Goal: Information Seeking & Learning: Learn about a topic

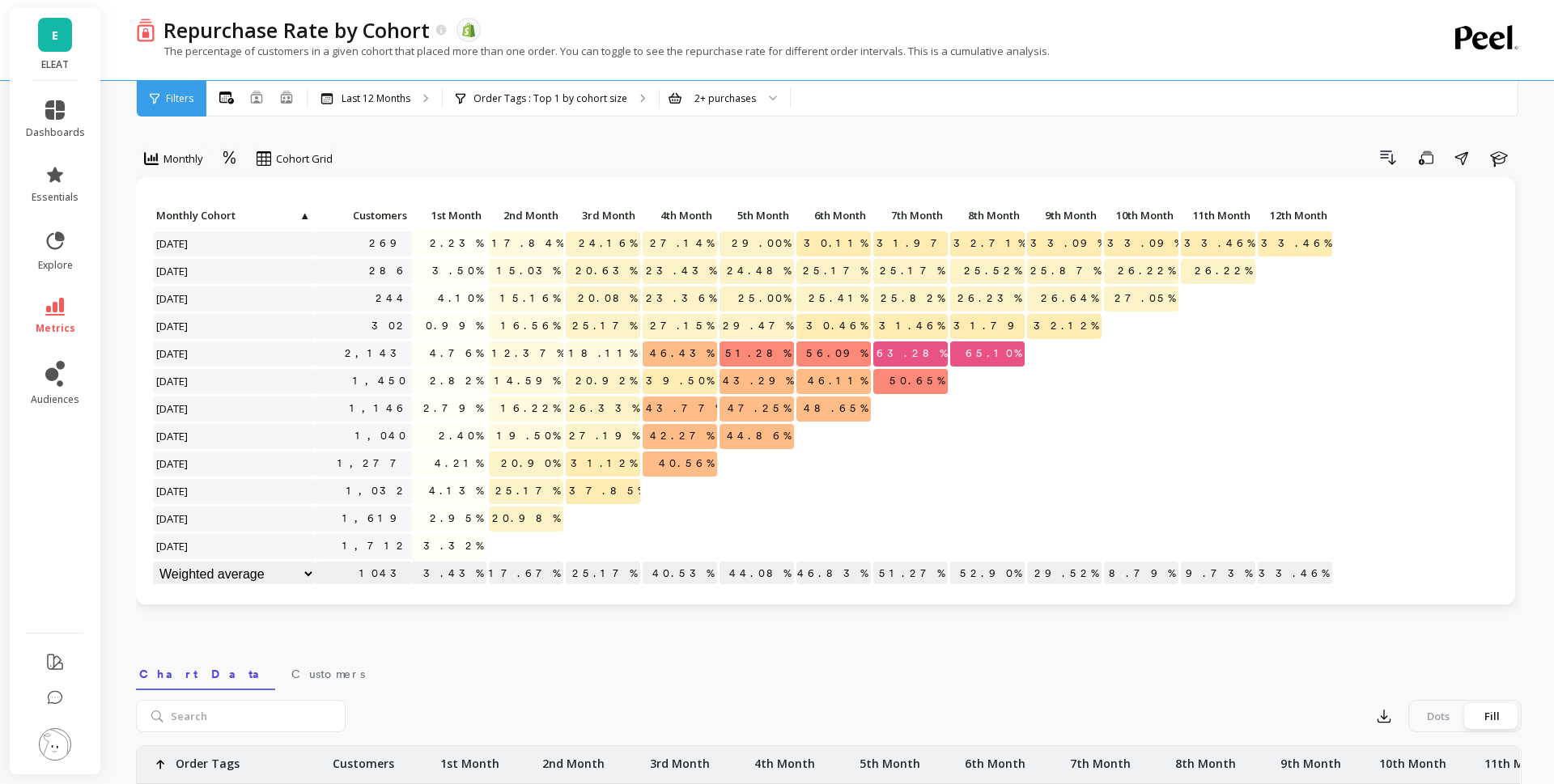
click at [47, 44] on link "E" at bounding box center [55, 35] width 34 height 34
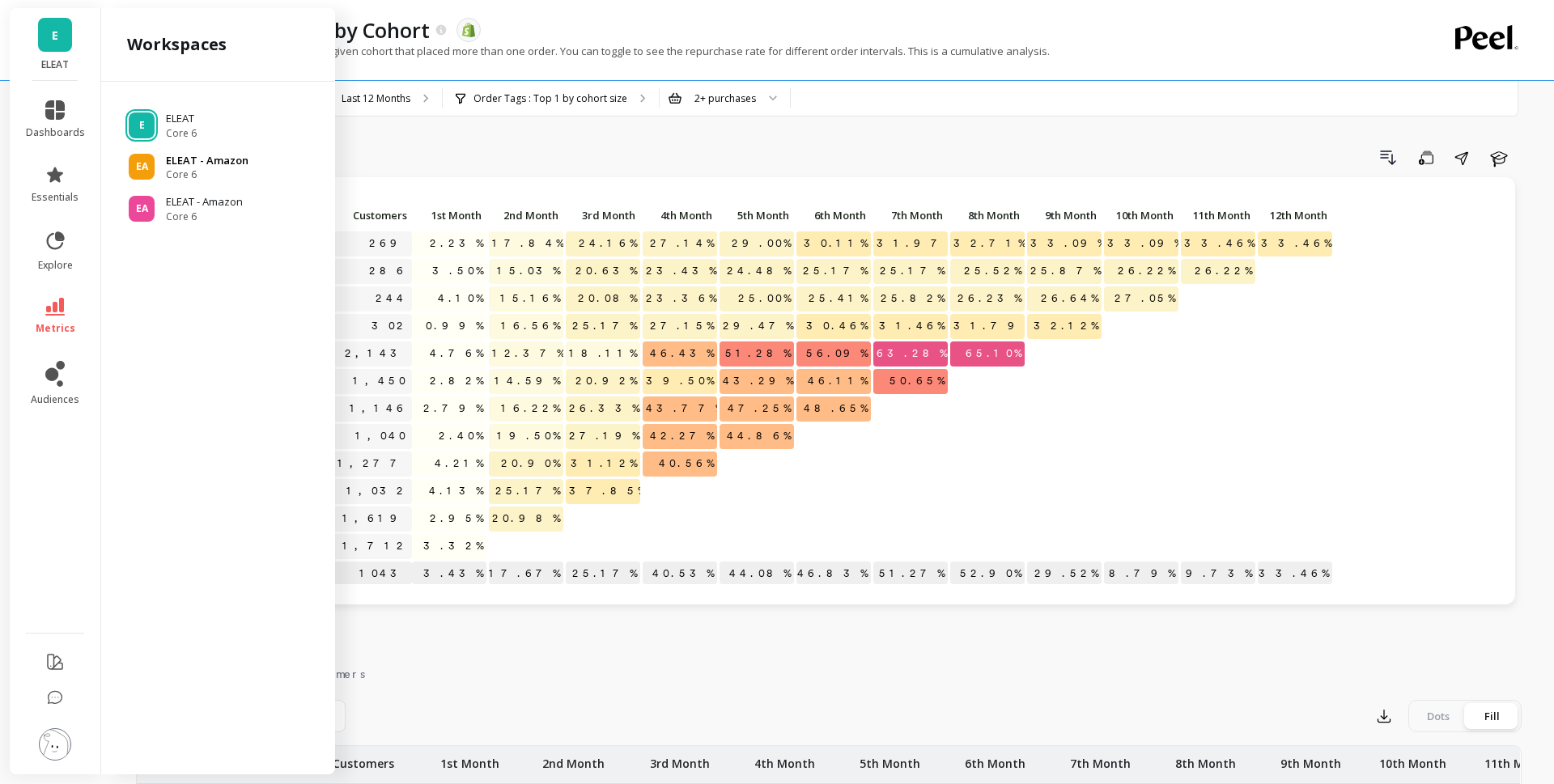
click at [190, 168] on span "Core 6" at bounding box center [208, 175] width 83 height 13
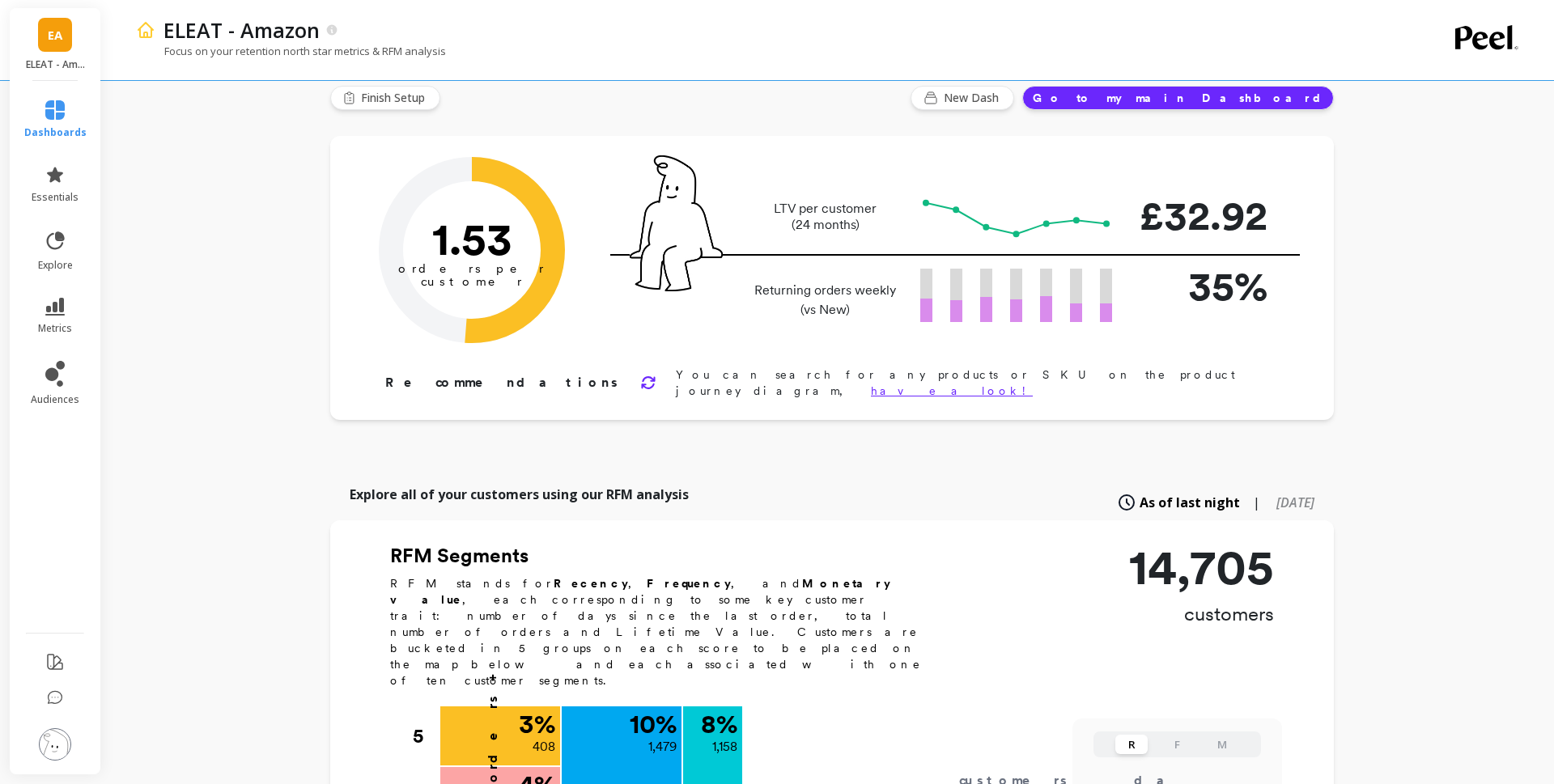
scroll to position [16, 0]
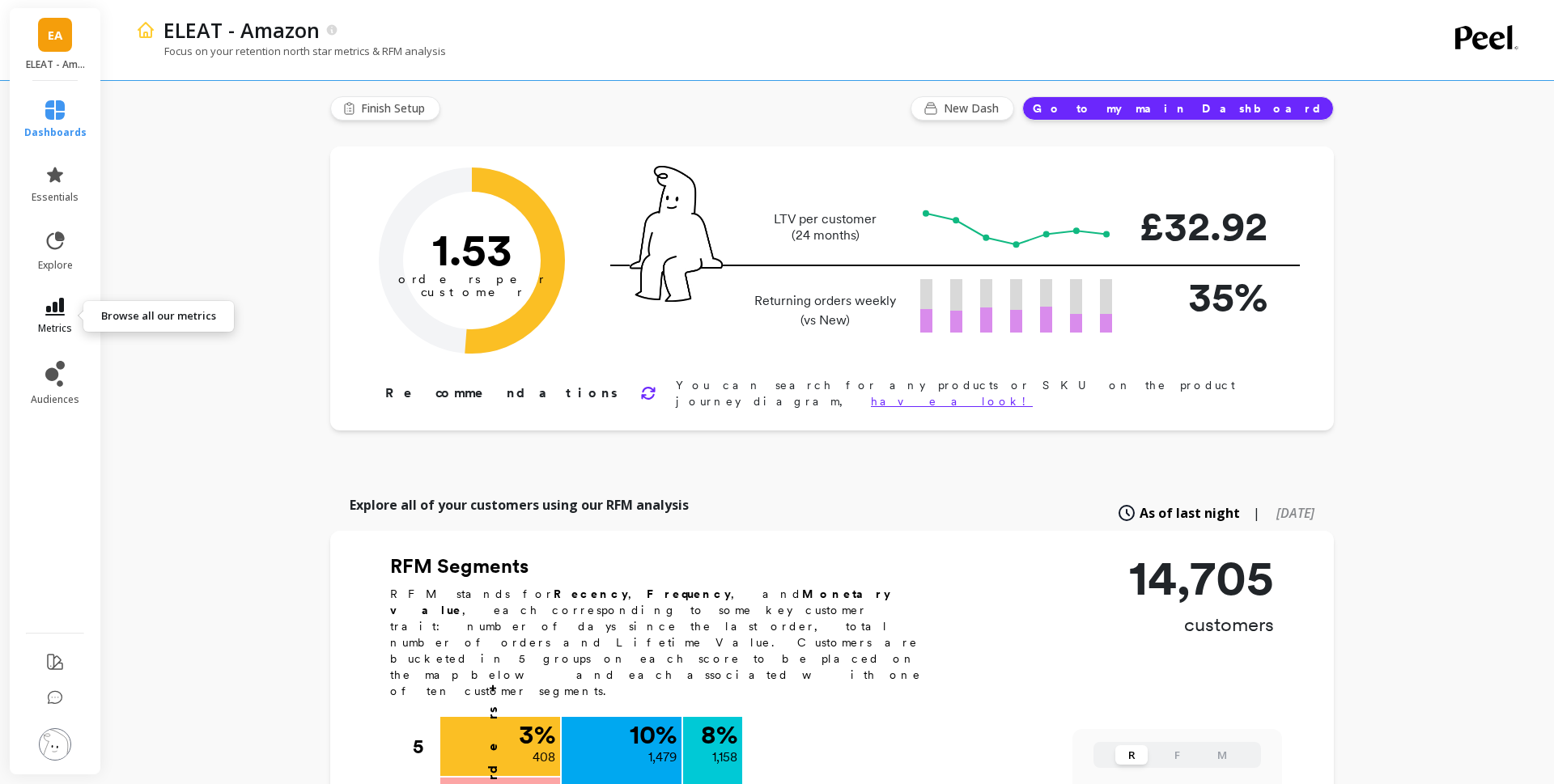
click at [58, 323] on span "metrics" at bounding box center [55, 329] width 34 height 13
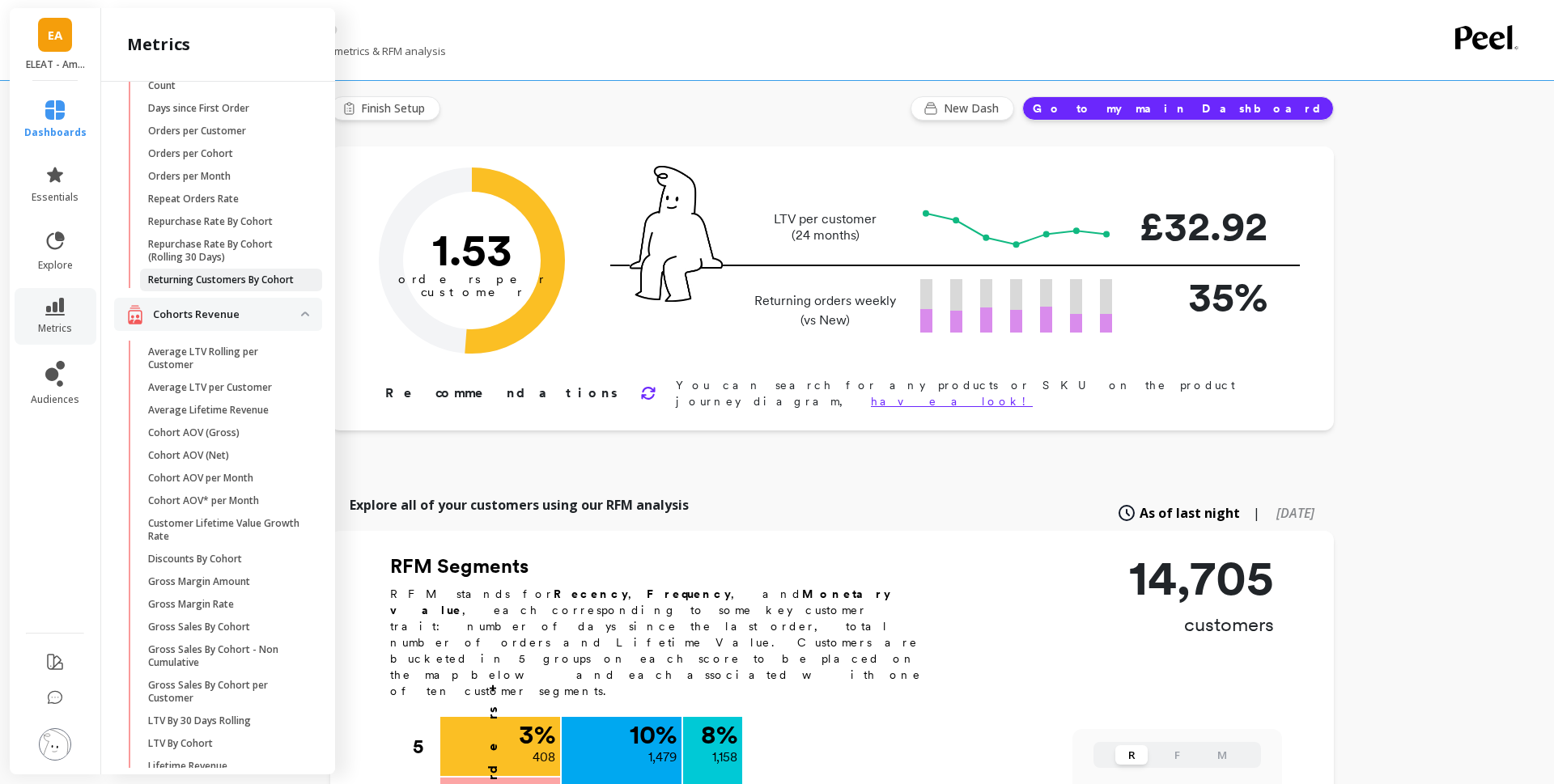
scroll to position [65, 0]
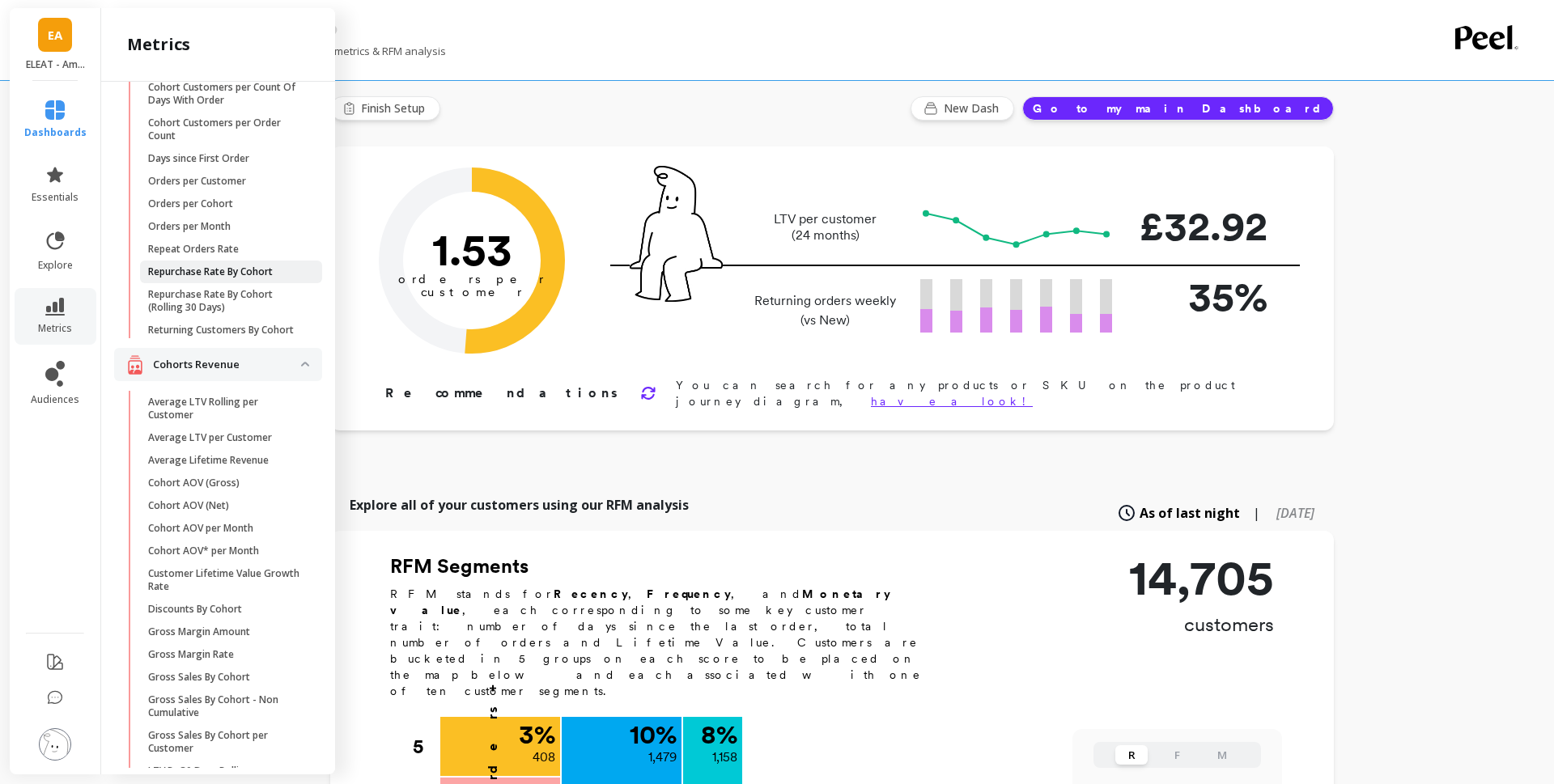
click at [216, 274] on p "Repurchase Rate By Cohort" at bounding box center [211, 272] width 125 height 13
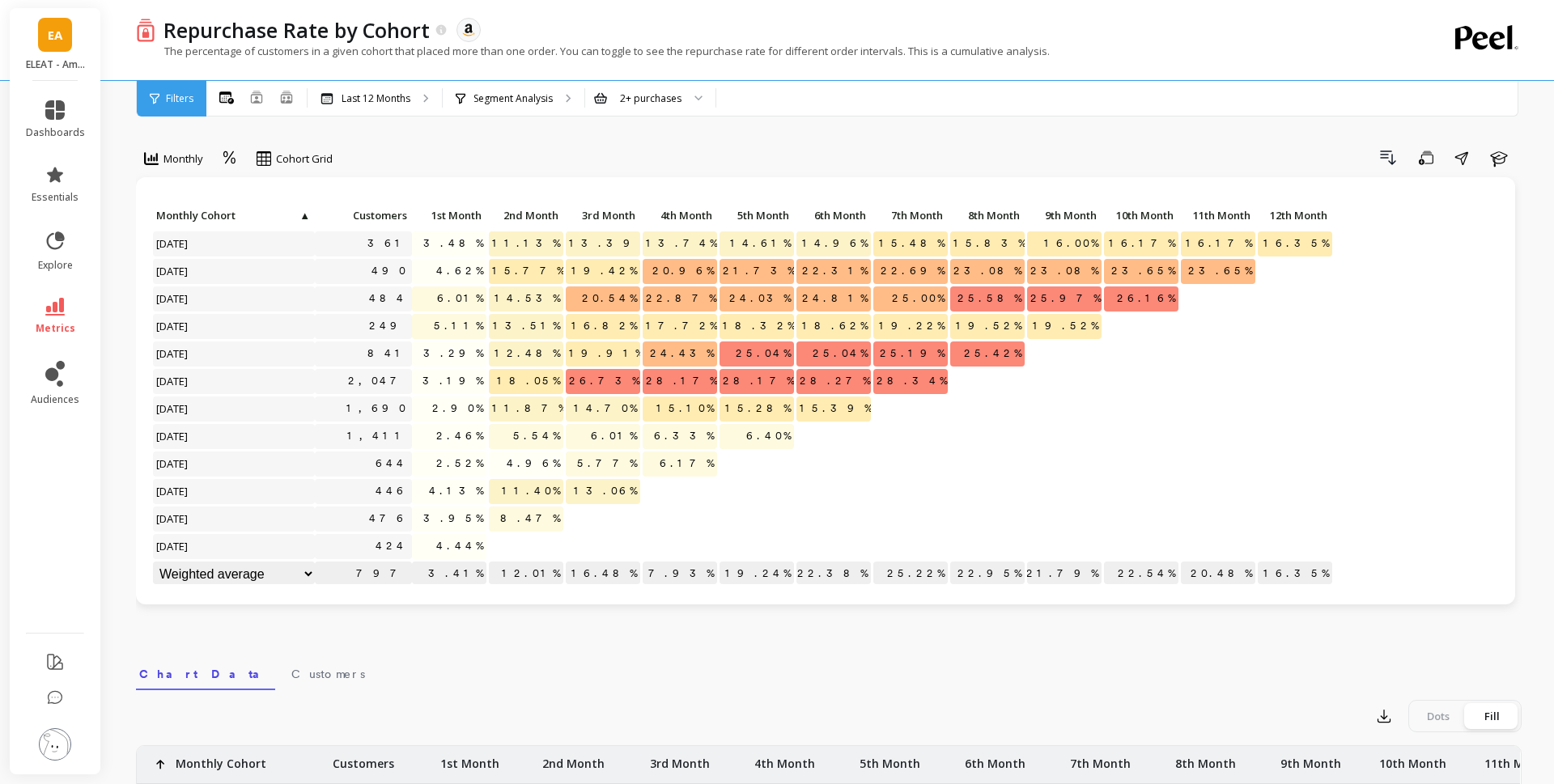
click at [41, 34] on link "EA" at bounding box center [55, 35] width 34 height 34
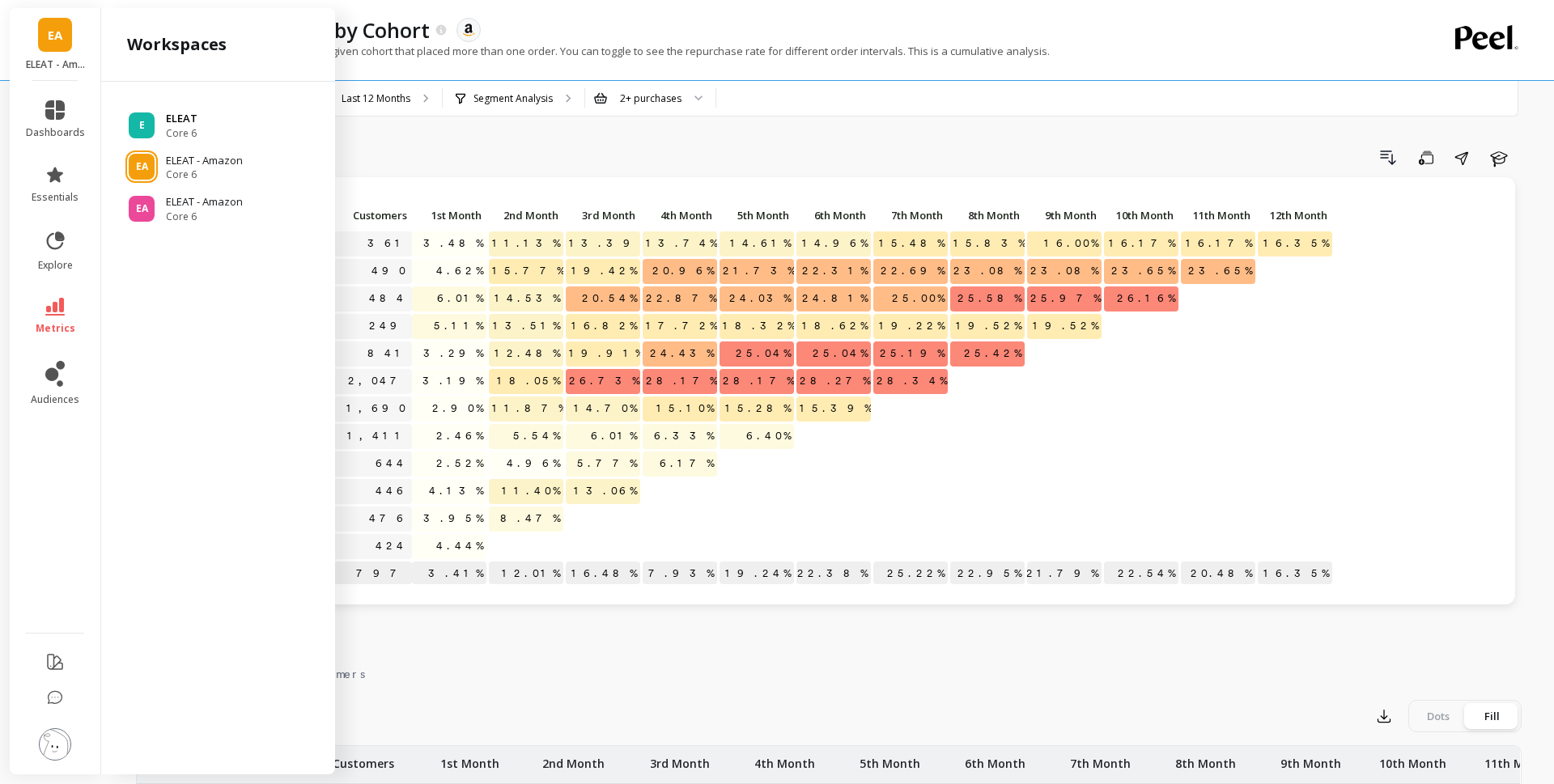
click at [154, 120] on div "E" at bounding box center [142, 126] width 26 height 26
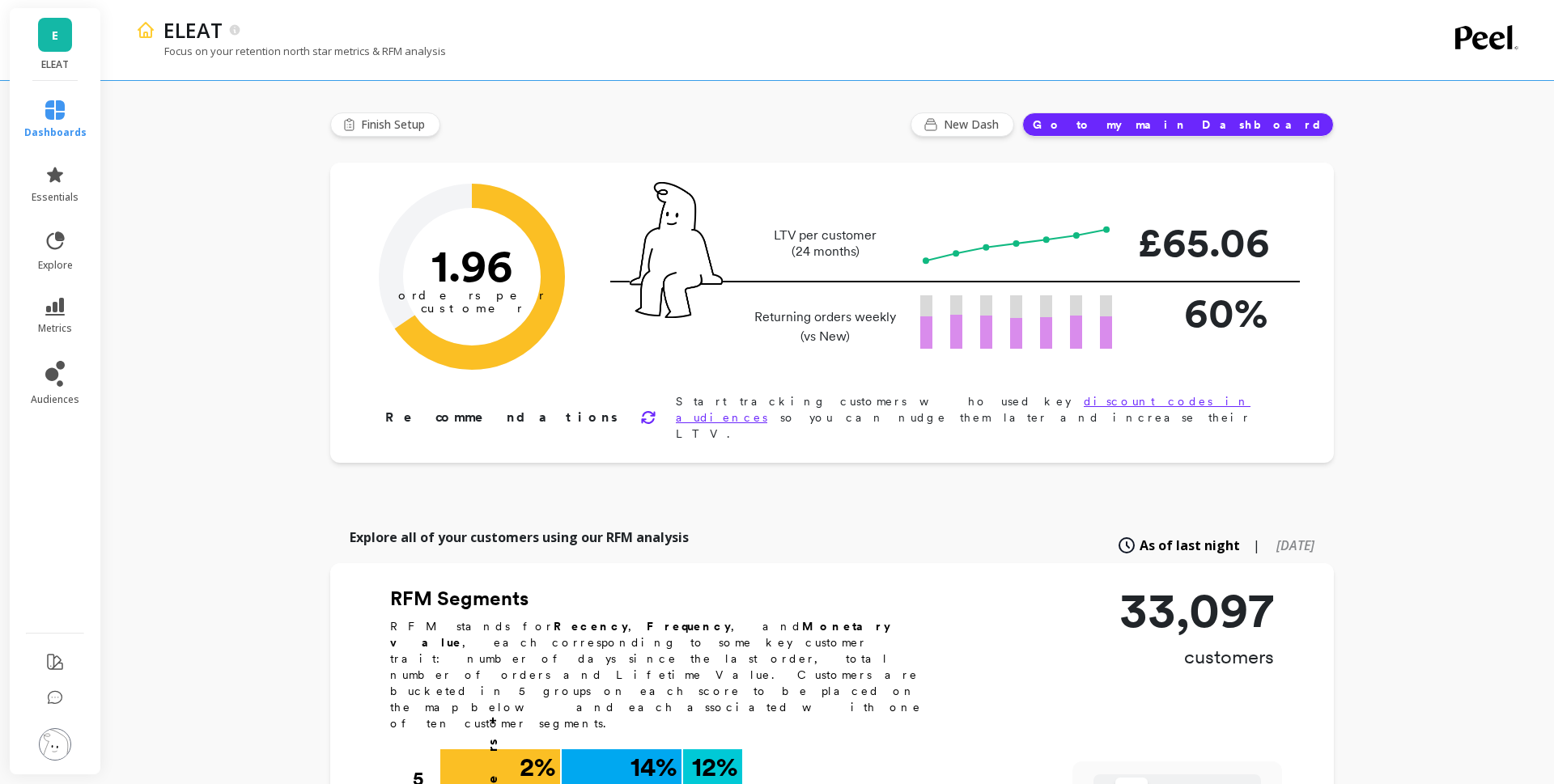
scroll to position [10, 0]
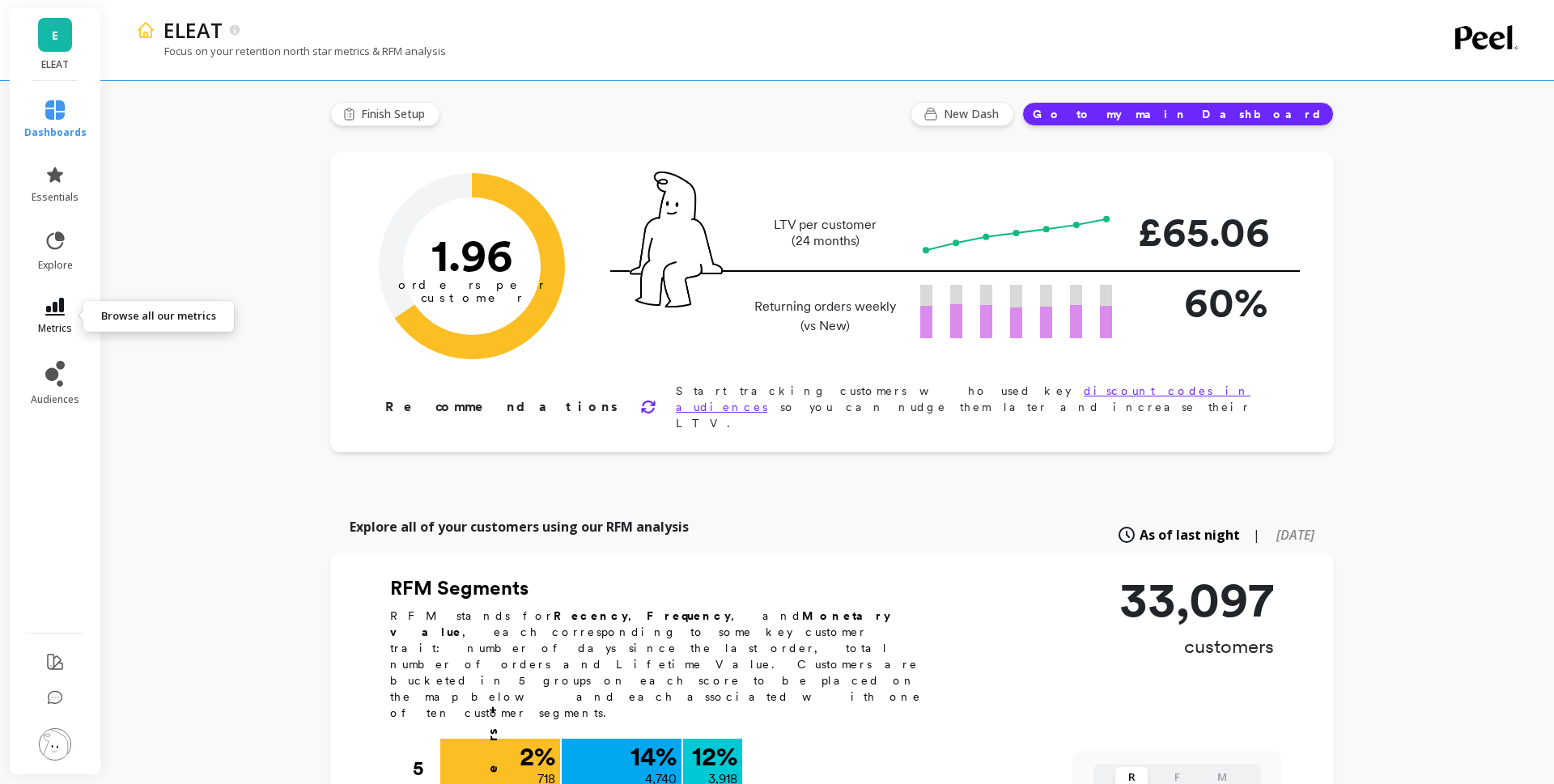
click at [73, 306] on link "metrics" at bounding box center [55, 317] width 62 height 38
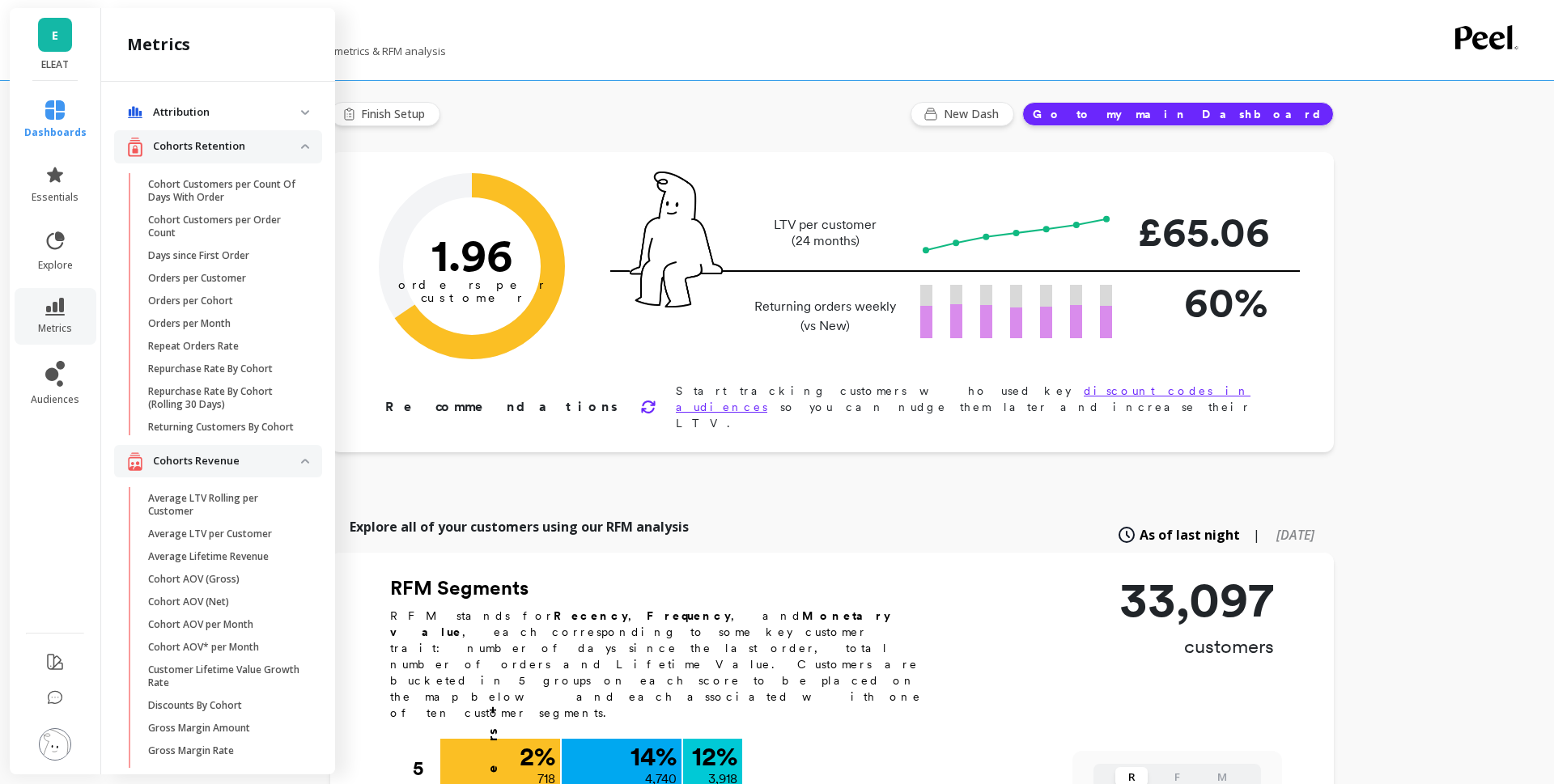
scroll to position [65, 0]
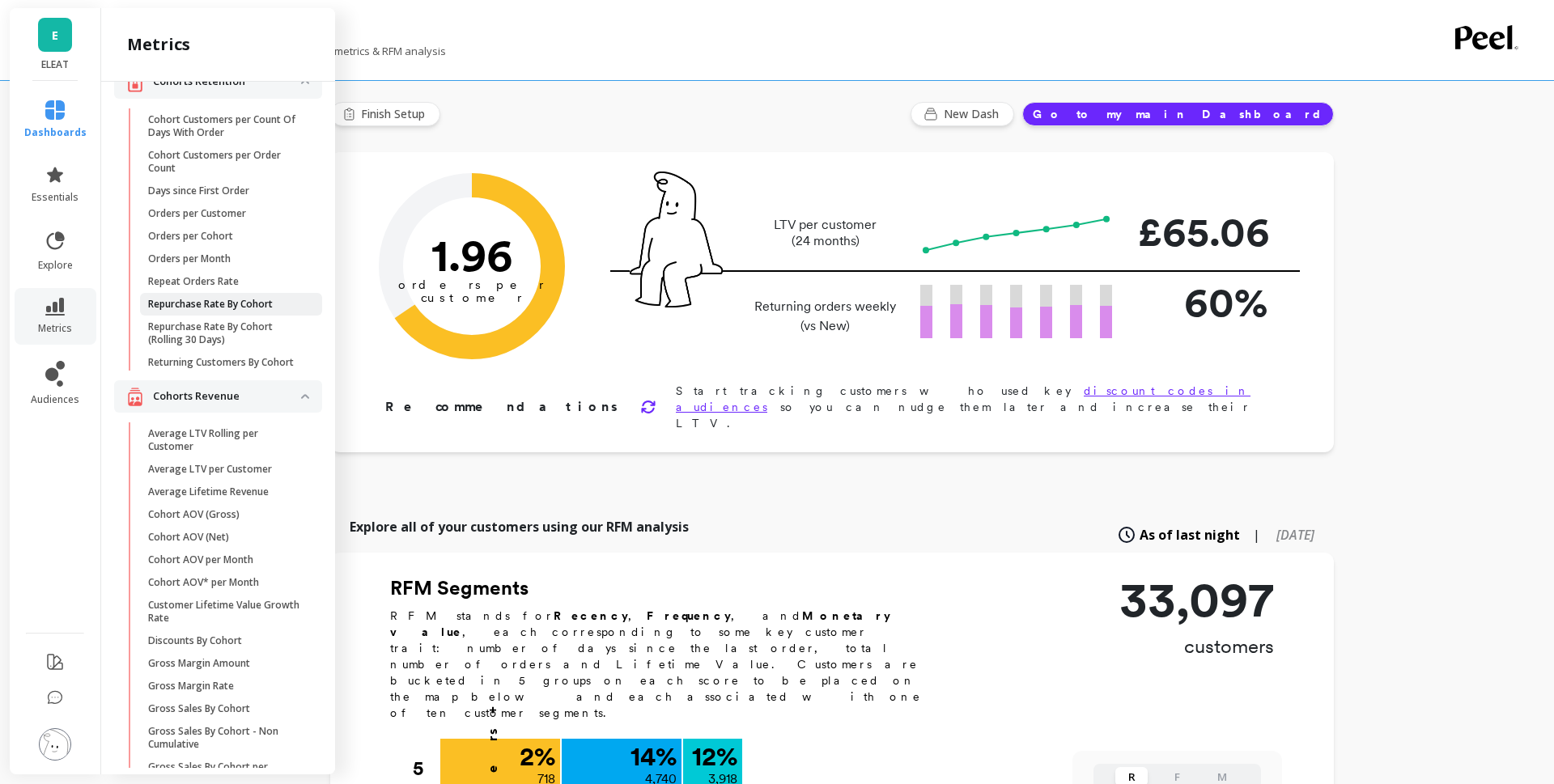
click at [212, 308] on p "Repurchase Rate By Cohort" at bounding box center [211, 305] width 125 height 13
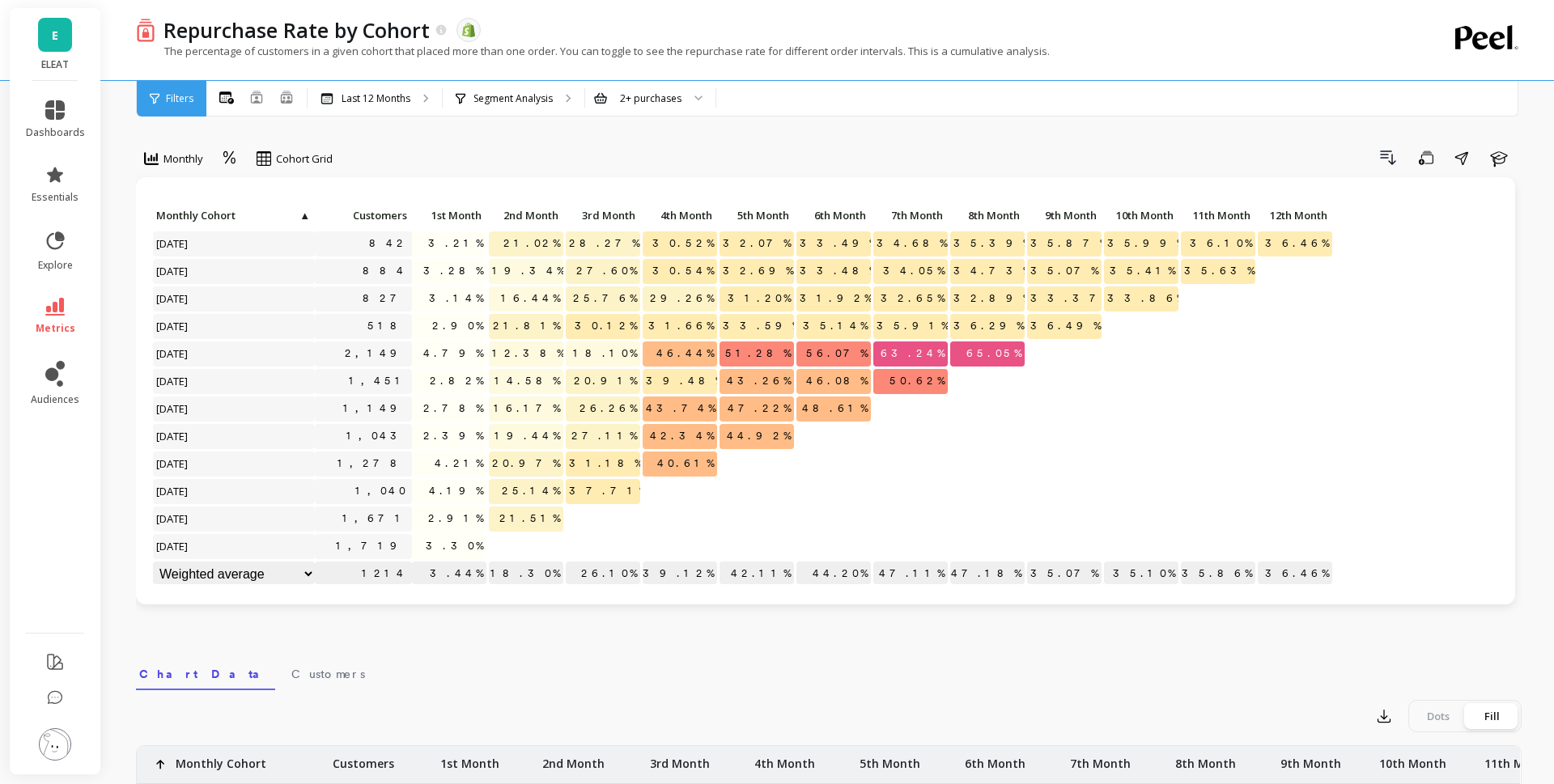
scroll to position [1, 0]
click at [41, 307] on link "metrics" at bounding box center [55, 317] width 59 height 38
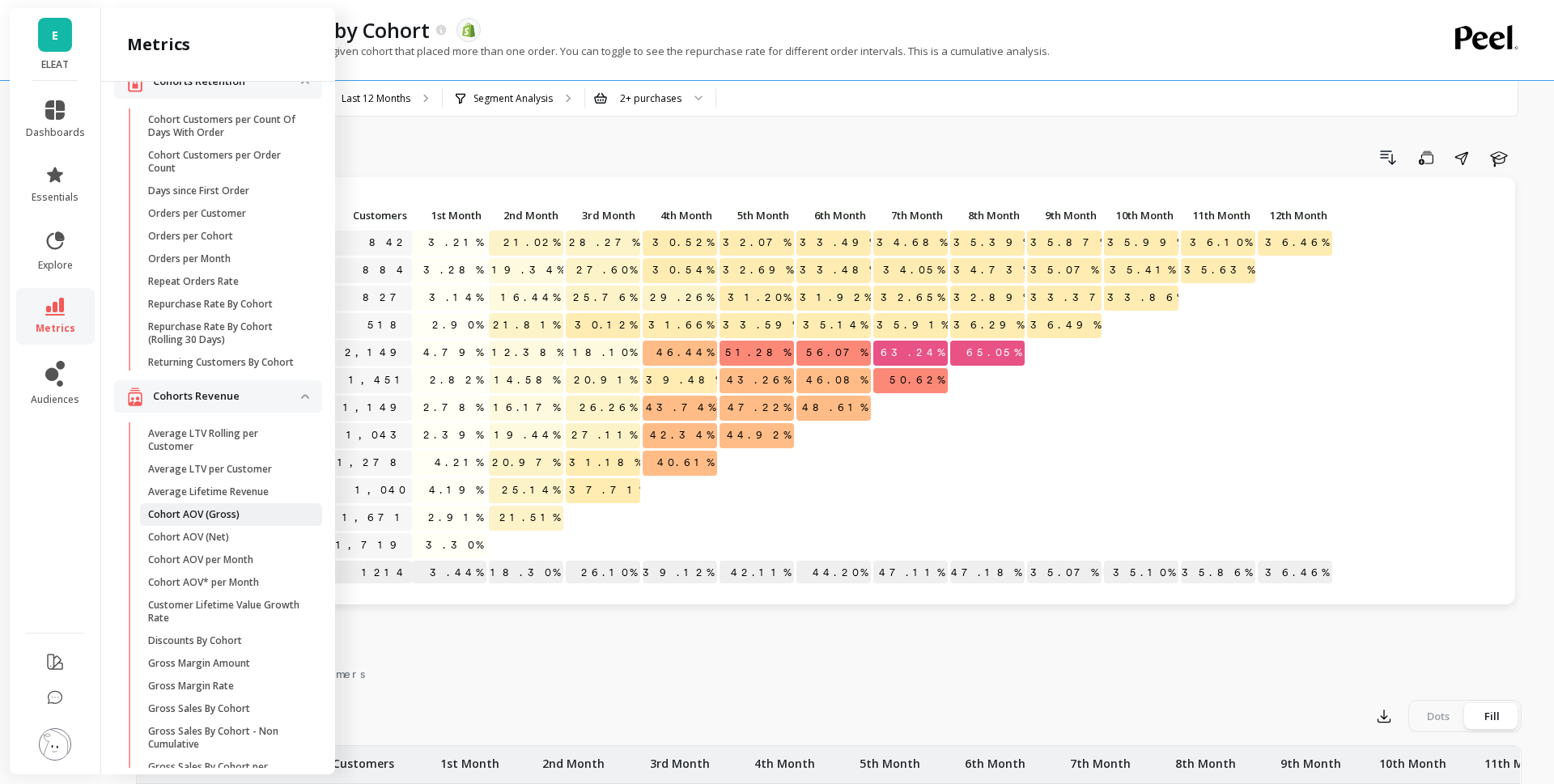
scroll to position [70, 0]
click at [242, 464] on p "Average LTV per Customer" at bounding box center [211, 464] width 124 height 13
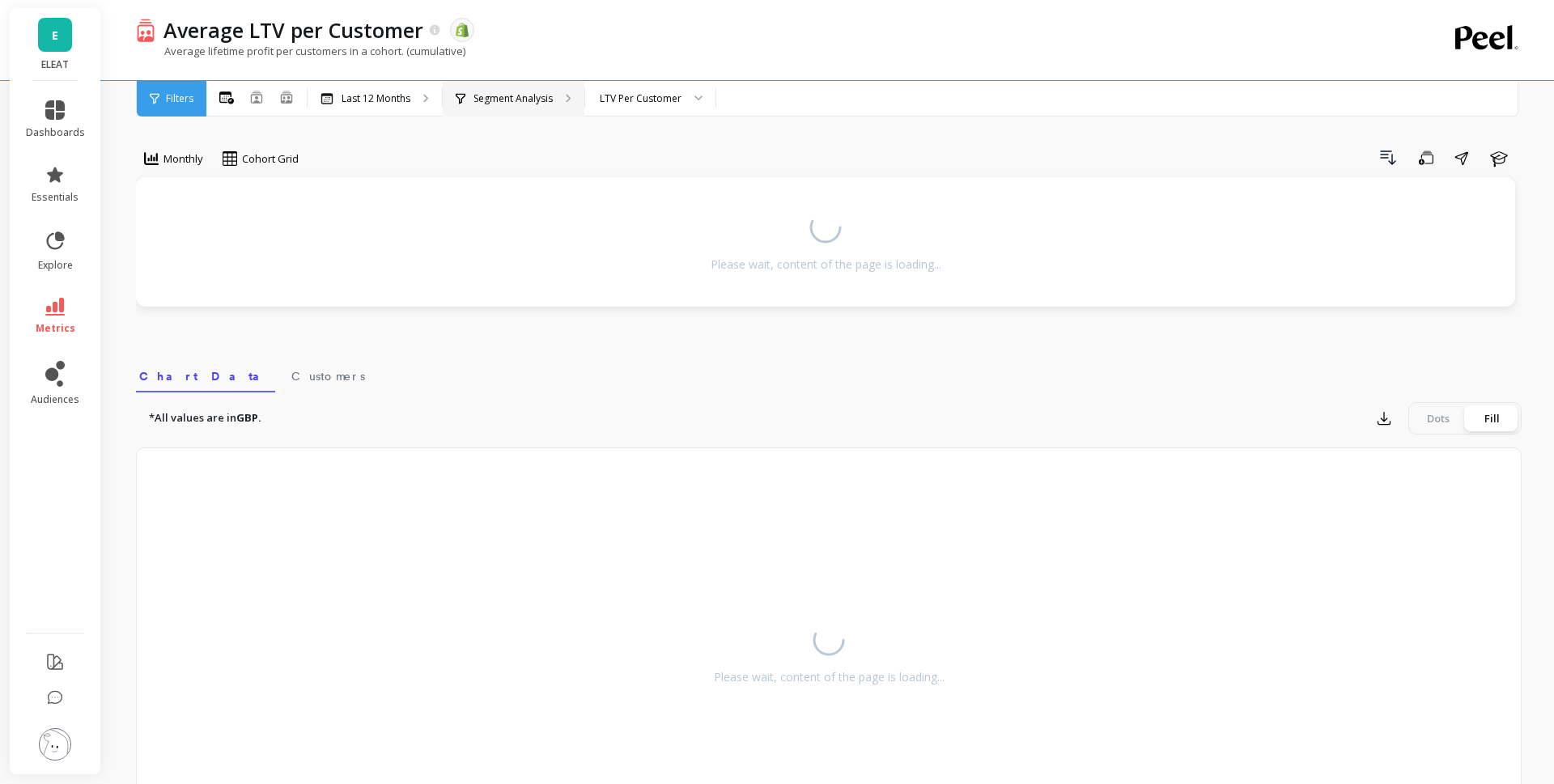
click at [540, 104] on div "Segment Analysis" at bounding box center [513, 99] width 142 height 36
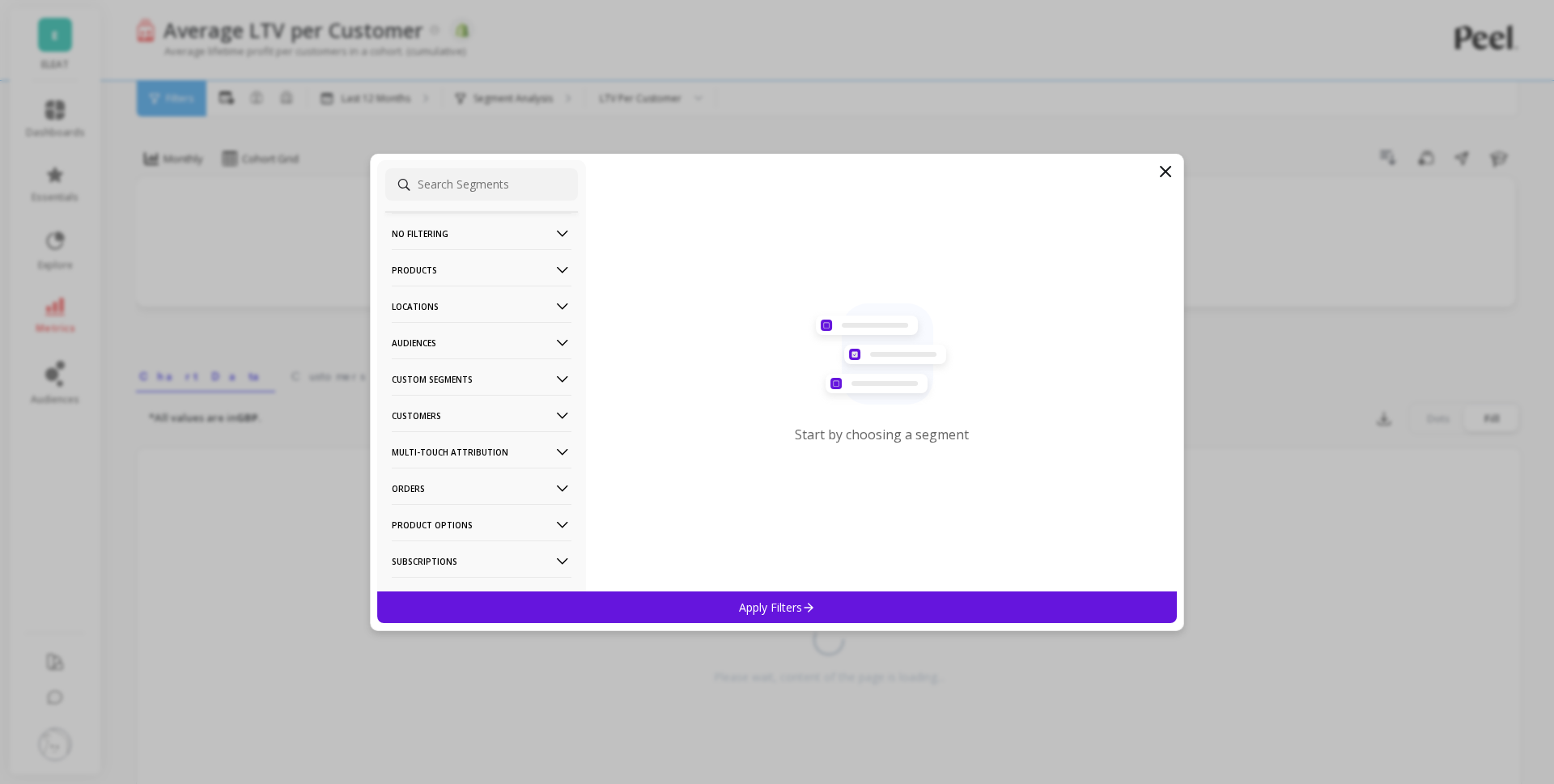
click at [504, 346] on p "Audiences" at bounding box center [481, 343] width 180 height 41
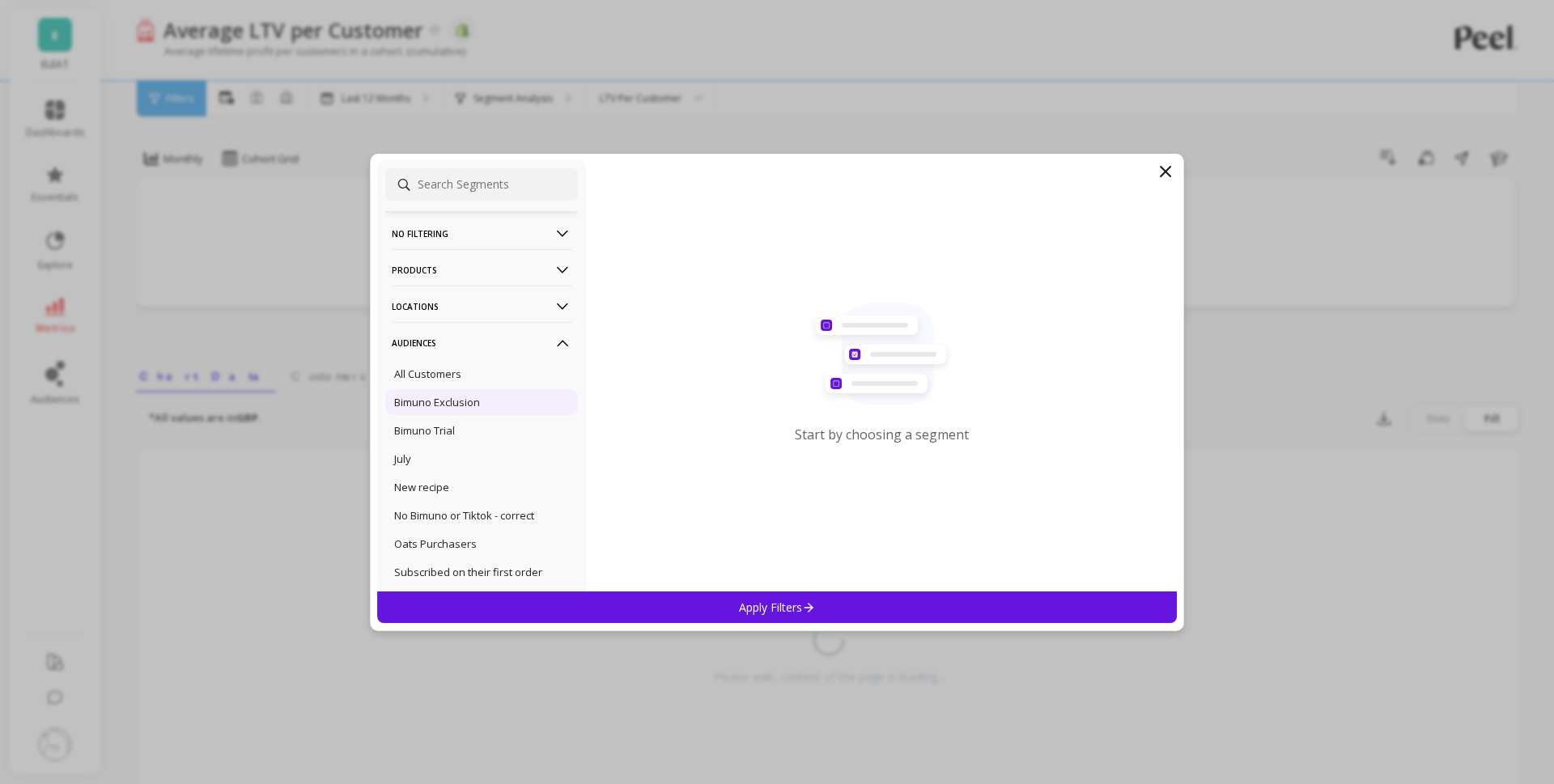
click at [476, 405] on p "Bimuno Exclusion" at bounding box center [436, 402] width 86 height 15
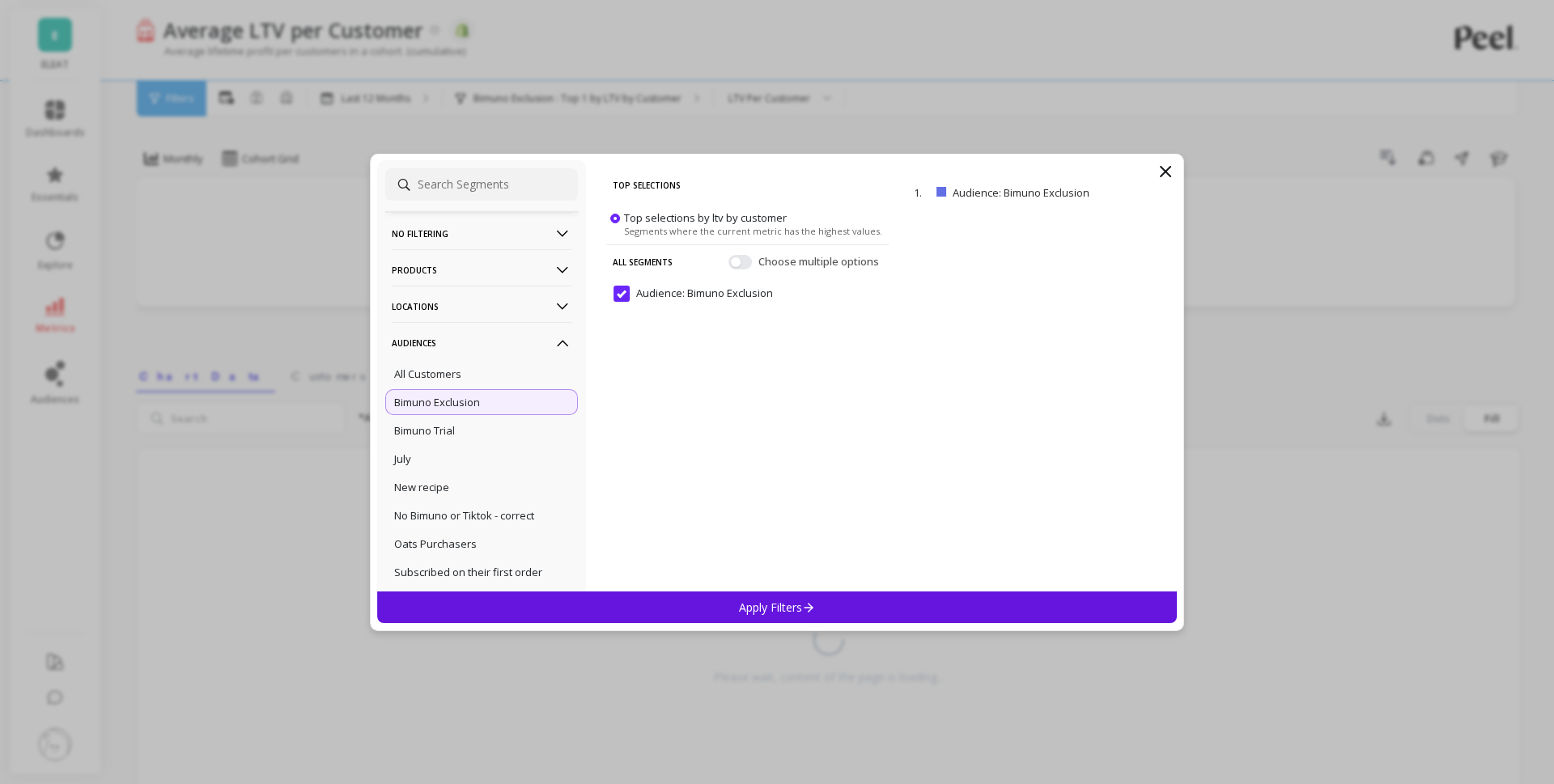
click at [697, 605] on div "Apply Filters" at bounding box center [777, 608] width 800 height 32
